Goal: Task Accomplishment & Management: Manage account settings

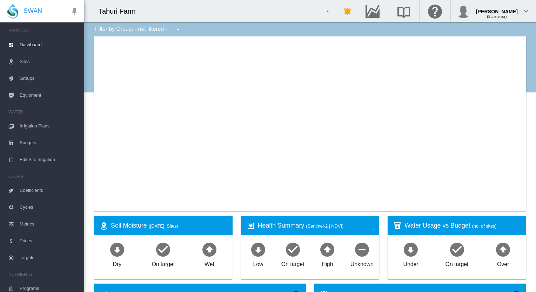
type input "**********"
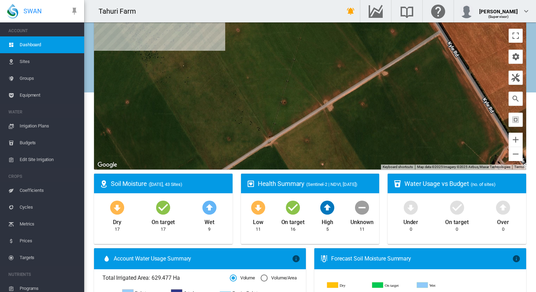
scroll to position [35, 0]
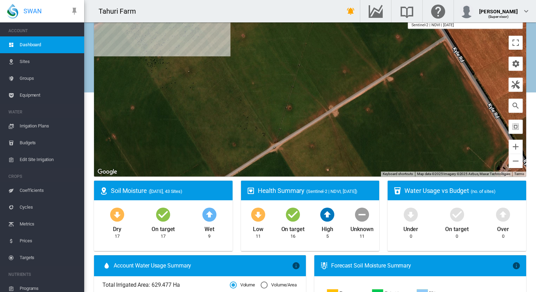
drag, startPoint x: 365, startPoint y: 116, endPoint x: 363, endPoint y: 119, distance: 3.6
click at [363, 119] on div at bounding box center [310, 88] width 432 height 175
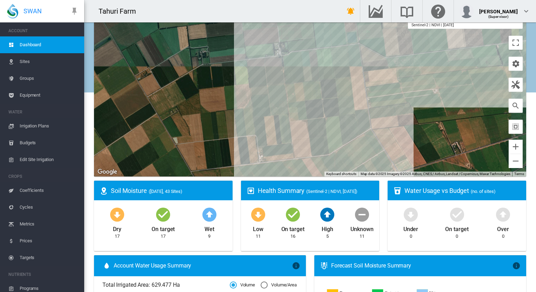
drag, startPoint x: 397, startPoint y: 78, endPoint x: 389, endPoint y: 139, distance: 61.8
click at [389, 139] on div at bounding box center [310, 88] width 432 height 175
click at [379, 76] on div at bounding box center [310, 88] width 432 height 175
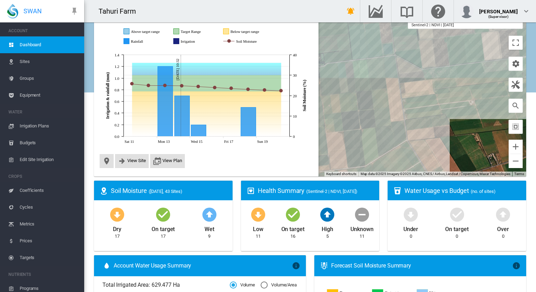
scroll to position [14, 0]
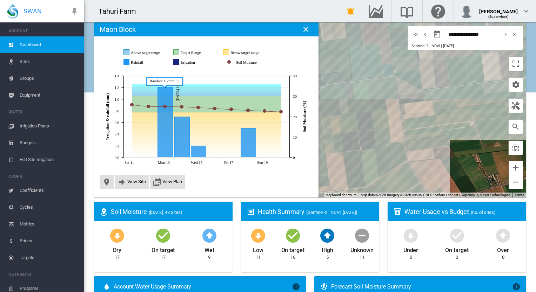
click at [163, 138] on icon "Rainfall Oct 13, 2025 1.2" at bounding box center [165, 123] width 15 height 70
click at [180, 140] on icon "Rainfall Oct 14, 2025 0.7" at bounding box center [182, 137] width 15 height 41
click at [136, 182] on span "View Site" at bounding box center [136, 181] width 19 height 5
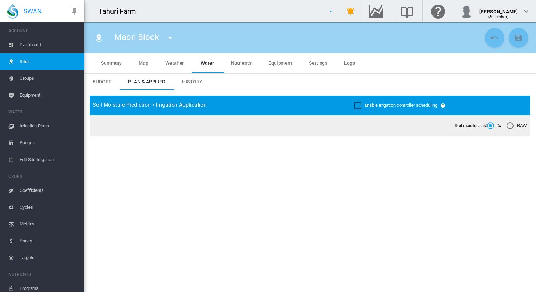
type input "**********"
type input "*********"
type input "**"
type input "*****"
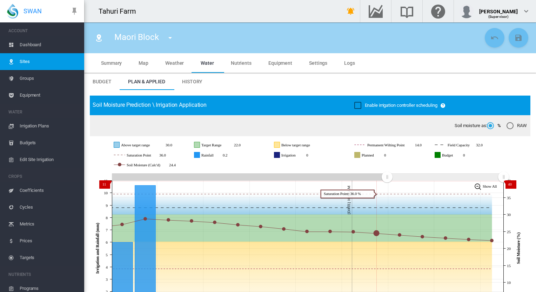
drag, startPoint x: 407, startPoint y: 183, endPoint x: 387, endPoint y: 186, distance: 20.2
click at [387, 181] on rect "Zoom chart using cursor arrows" at bounding box center [387, 177] width 9 height 7
click at [523, 170] on icon "JavaScript chart by amCharts [DATE] Above target range Target Range Below targe…" at bounding box center [307, 153] width 435 height 35
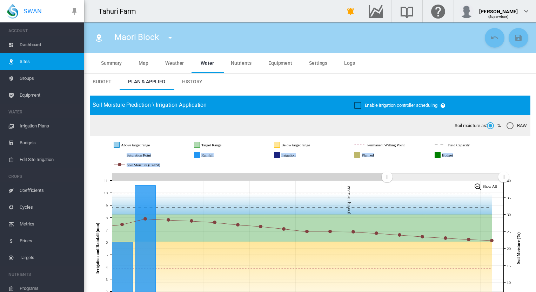
drag, startPoint x: 523, startPoint y: 170, endPoint x: 524, endPoint y: 190, distance: 19.6
click at [524, 190] on div "JavaScript chart by amCharts [DATE] Above target range Target Range Below targe…" at bounding box center [310, 230] width 440 height 189
drag, startPoint x: 524, startPoint y: 190, endPoint x: 462, endPoint y: 170, distance: 64.3
click at [462, 170] on icon at bounding box center [307, 155] width 391 height 33
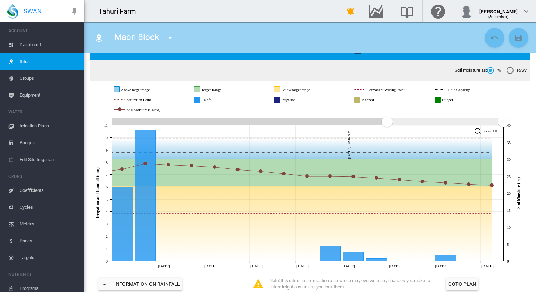
scroll to position [56, 0]
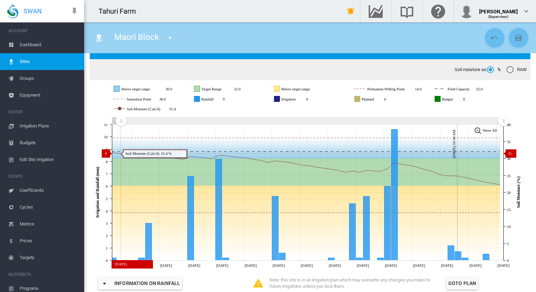
drag, startPoint x: 386, startPoint y: 127, endPoint x: 121, endPoint y: 158, distance: 266.5
click at [121, 158] on icon "JavaScript chart by amCharts [DATE] [DATE] Sep [DATE] Sep [DATE] Sep [DATE] Sep…" at bounding box center [307, 193] width 435 height 154
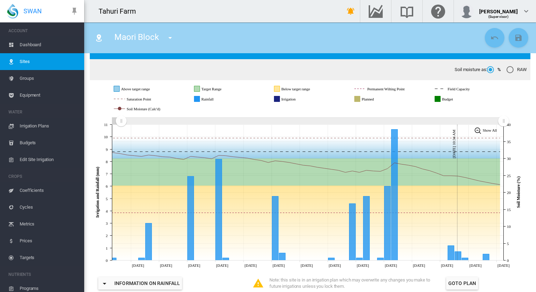
click at [33, 42] on span "Dashboard" at bounding box center [49, 44] width 59 height 17
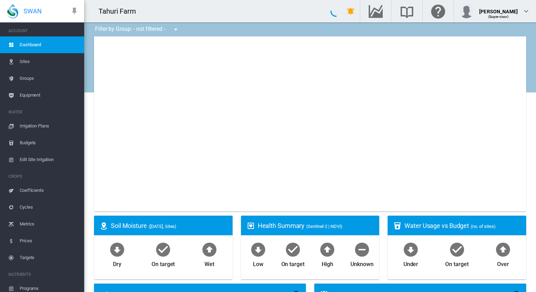
type input "**********"
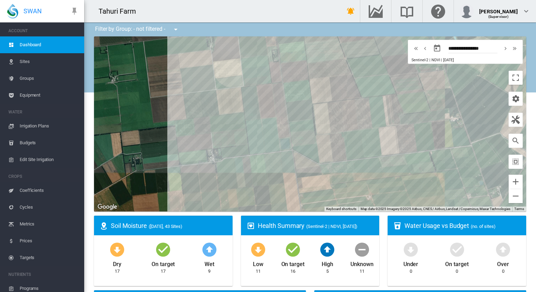
drag, startPoint x: 373, startPoint y: 74, endPoint x: 265, endPoint y: 138, distance: 125.8
click at [265, 138] on div at bounding box center [310, 123] width 432 height 175
click at [333, 168] on div at bounding box center [310, 123] width 432 height 175
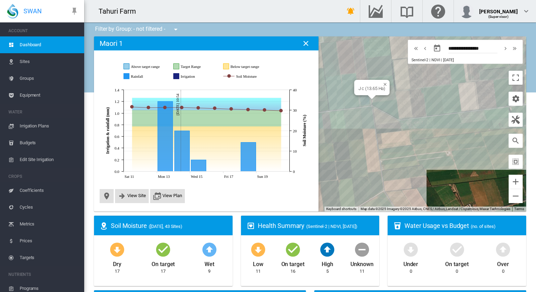
click at [377, 96] on div "J c (13.65 Ha)" at bounding box center [310, 123] width 432 height 175
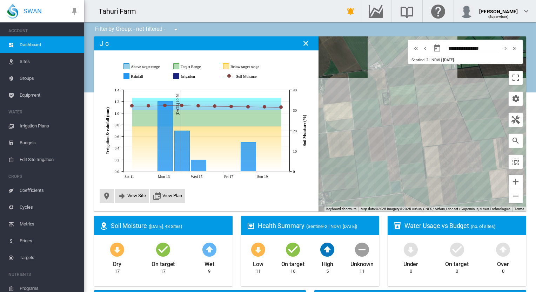
drag, startPoint x: 410, startPoint y: 92, endPoint x: 440, endPoint y: 175, distance: 89.0
click at [440, 175] on div at bounding box center [310, 123] width 432 height 175
click at [393, 76] on div "J 9-10 (19.167 Ha)" at bounding box center [310, 123] width 432 height 175
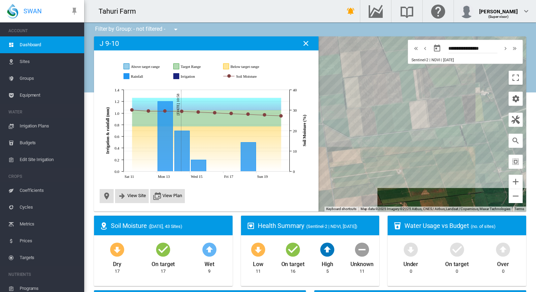
drag, startPoint x: 460, startPoint y: 99, endPoint x: 374, endPoint y: 29, distance: 110.6
click at [429, 116] on div at bounding box center [429, 115] width 9 height 4
click at [436, 105] on div at bounding box center [310, 123] width 432 height 175
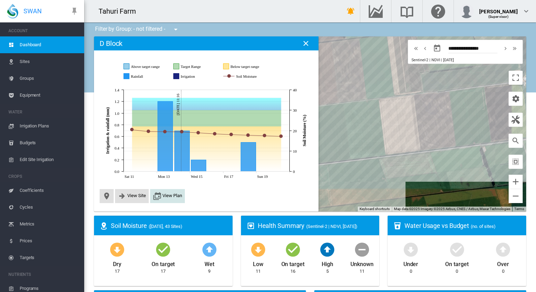
click at [163, 194] on span "View Plan" at bounding box center [172, 195] width 20 height 5
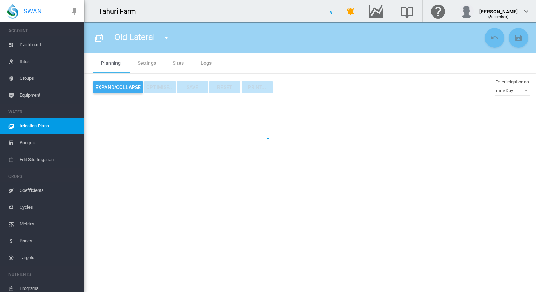
type input "**********"
type input "*"
type input "****"
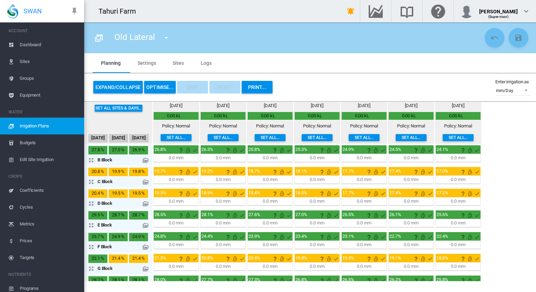
click at [32, 42] on span "Dashboard" at bounding box center [49, 44] width 59 height 17
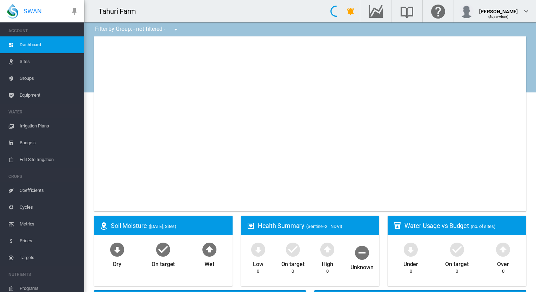
type input "**********"
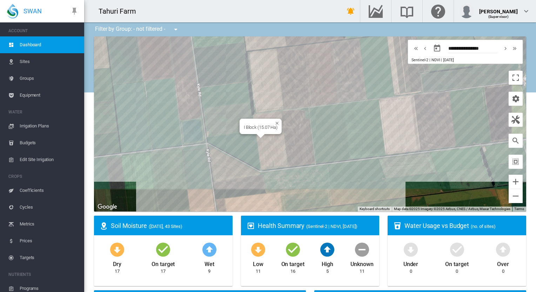
click at [262, 137] on div at bounding box center [260, 136] width 9 height 4
click at [262, 137] on div at bounding box center [310, 123] width 432 height 175
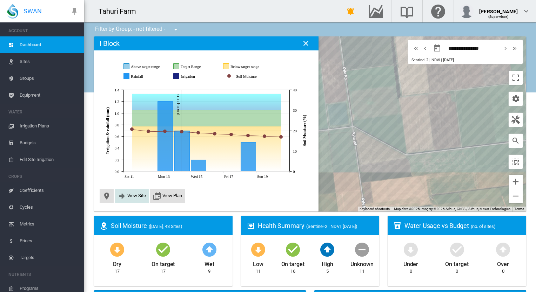
click at [129, 193] on button "View Site" at bounding box center [132, 196] width 28 height 8
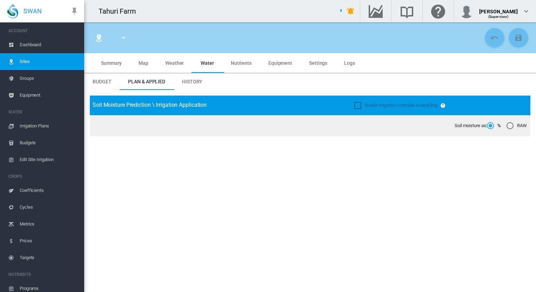
type input "*****"
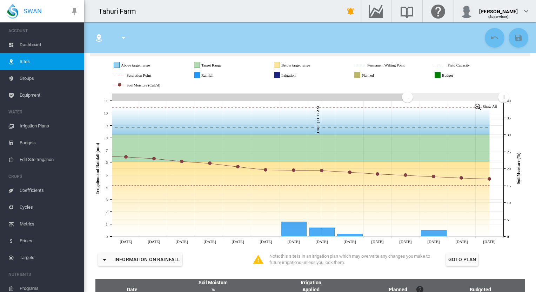
scroll to position [72, 0]
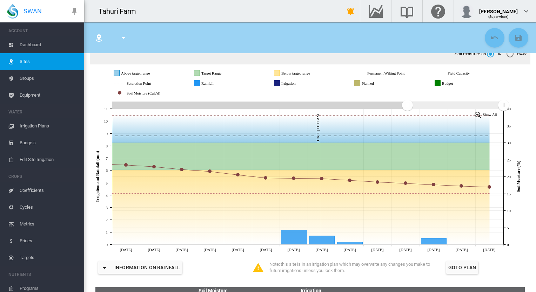
click at [327, 89] on icon at bounding box center [307, 83] width 391 height 33
click at [210, 62] on div "Soil moisture as: % RAW" at bounding box center [310, 53] width 440 height 21
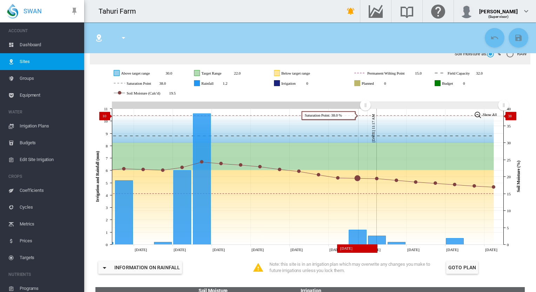
drag, startPoint x: 407, startPoint y: 113, endPoint x: 366, endPoint y: 120, distance: 42.4
click at [365, 120] on icon "JavaScript chart by amCharts 3.21.15 Oct 02 Oct 04 Oct 06 Oct 08 Oct 10 Oct 12 …" at bounding box center [307, 177] width 435 height 154
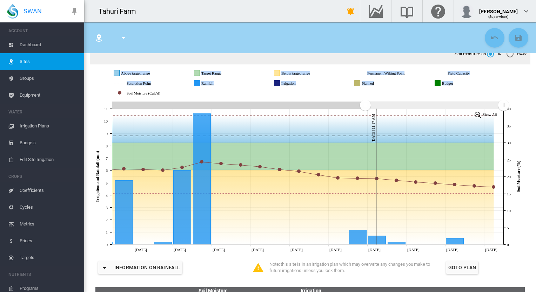
drag, startPoint x: 464, startPoint y: 89, endPoint x: 461, endPoint y: 72, distance: 17.5
click at [461, 72] on g "Above target range Target Range Below target range Permanent Wilting Point Fiel…" at bounding box center [307, 83] width 391 height 33
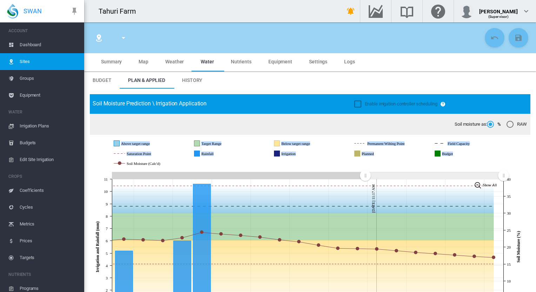
scroll to position [0, 0]
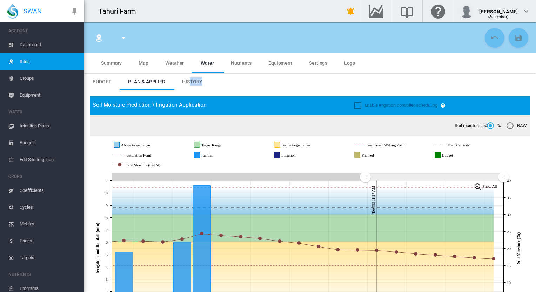
drag, startPoint x: 288, startPoint y: 82, endPoint x: 188, endPoint y: 85, distance: 99.3
click at [188, 85] on md-tabs-canvas "Budget Plan & Applied History Budget Plan & Applied History" at bounding box center [310, 81] width 452 height 17
click at [188, 85] on md-tab-item "History" at bounding box center [192, 81] width 37 height 17
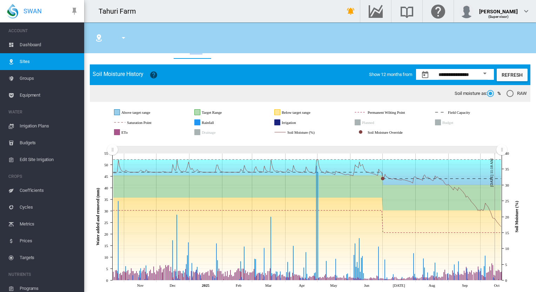
scroll to position [35, 0]
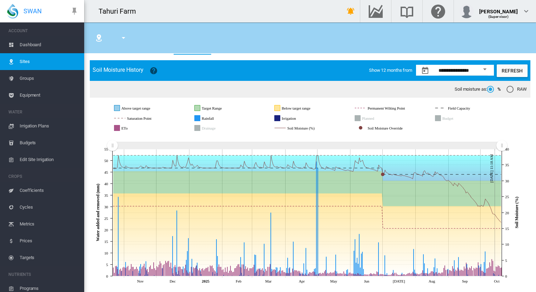
click at [35, 43] on span "Dashboard" at bounding box center [49, 44] width 59 height 17
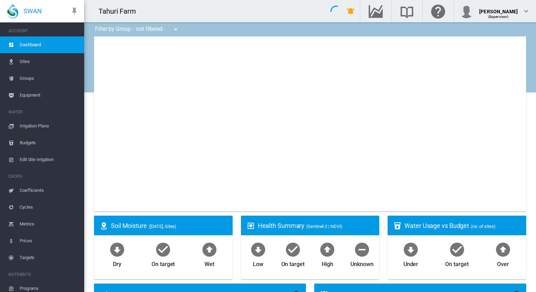
type input "**********"
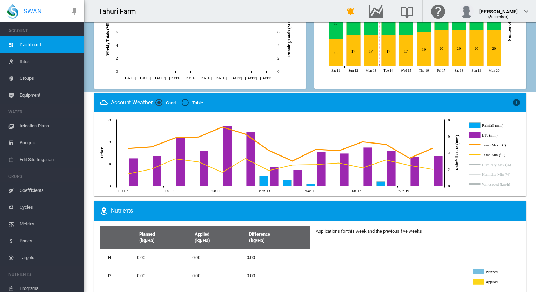
scroll to position [355, 0]
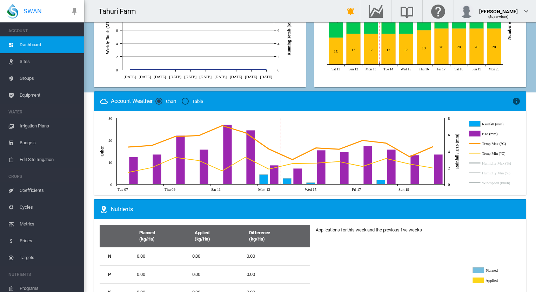
click at [104, 131] on icon at bounding box center [279, 153] width 371 height 84
click at [106, 191] on icon at bounding box center [279, 153] width 371 height 84
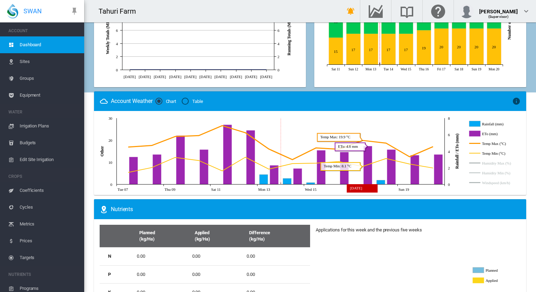
drag, startPoint x: 363, startPoint y: 119, endPoint x: 351, endPoint y: 99, distance: 23.4
click at [351, 99] on ms-widget-front "Account Weather Chart Table × Weather forecast and recent observations Tue Oct …" at bounding box center [310, 144] width 432 height 104
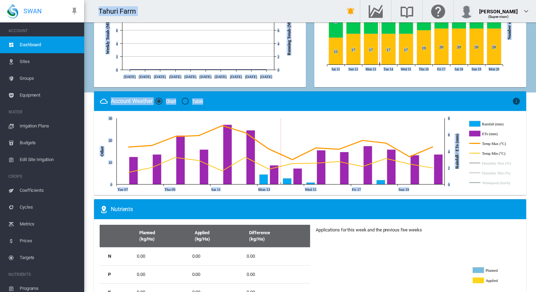
drag, startPoint x: 86, startPoint y: 140, endPoint x: 83, endPoint y: 143, distance: 5.0
click at [83, 143] on div "SWAN ACCOUNT Dashboard Sites Groups Equipment WATER Irrigation Plans" at bounding box center [268, 146] width 536 height 292
